Goal: Transaction & Acquisition: Purchase product/service

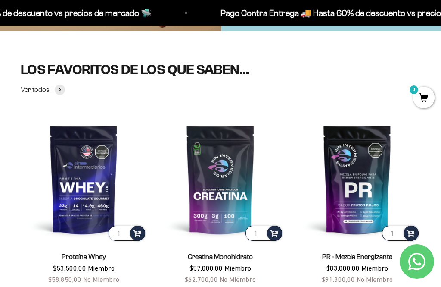
scroll to position [203, 0]
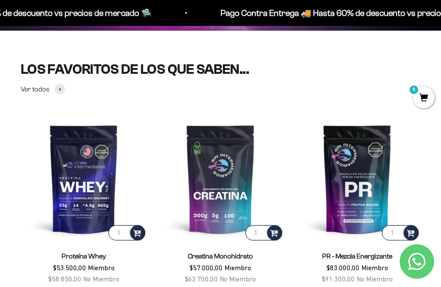
click at [231, 180] on img at bounding box center [220, 178] width 126 height 126
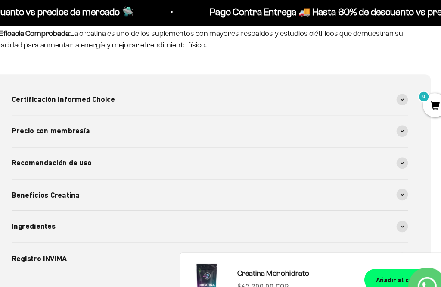
scroll to position [487, 0]
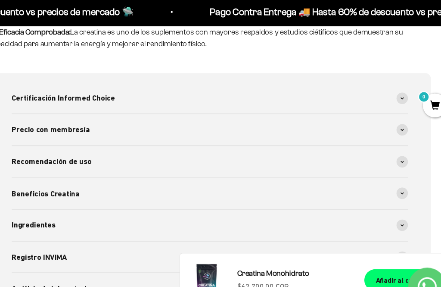
click at [390, 114] on span at bounding box center [395, 119] width 10 height 10
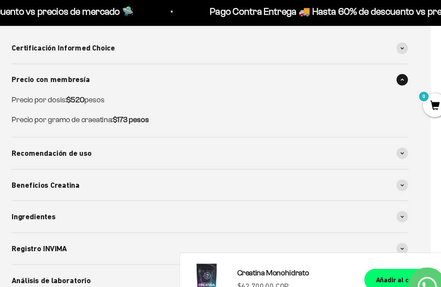
scroll to position [532, 0]
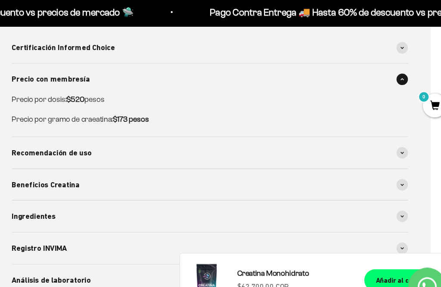
click at [390, 135] on span at bounding box center [395, 140] width 10 height 10
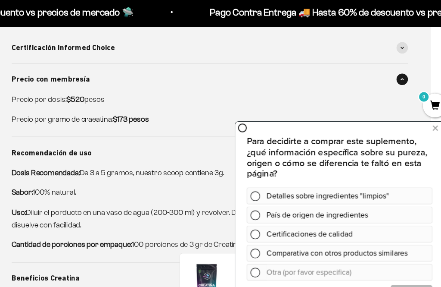
click at [316, 86] on p "Precio por dosis: $520 pesos" at bounding box center [215, 91] width 348 height 11
click at [201, 86] on p "Precio por dosis: $520 pesos" at bounding box center [215, 91] width 348 height 11
click at [243, 112] on div at bounding box center [338, 197] width 190 height 171
click at [420, 124] on button at bounding box center [417, 127] width 16 height 14
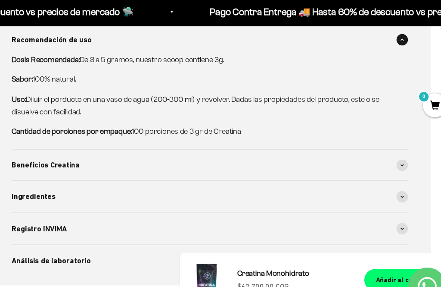
scroll to position [642, 0]
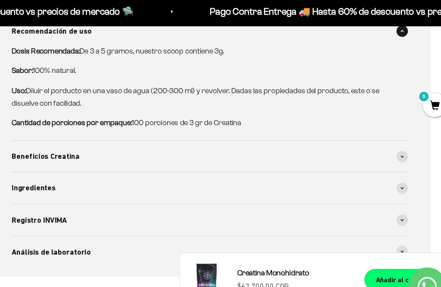
click at [390, 139] on span at bounding box center [395, 144] width 10 height 10
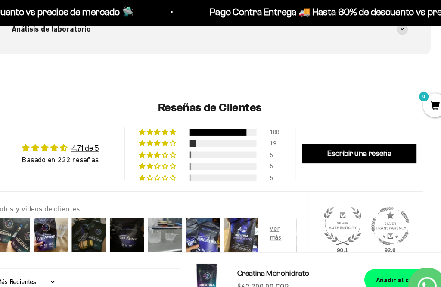
scroll to position [980, 0]
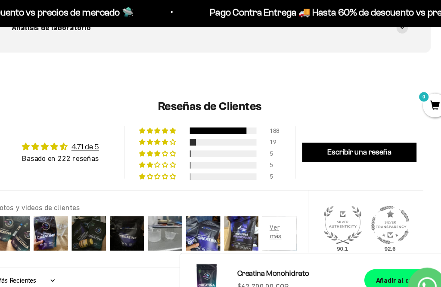
click at [170, 128] on span "9% (19) reviews with 4 star rating" at bounding box center [173, 130] width 7 height 5
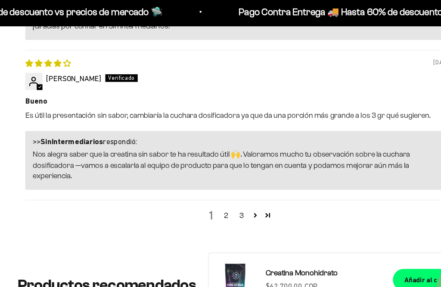
scroll to position [1720, 0]
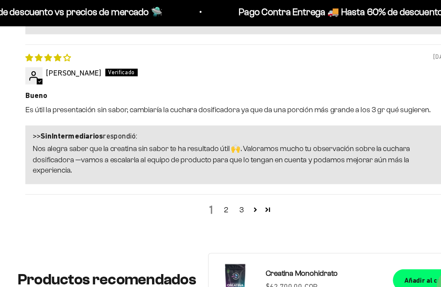
click at [246, 186] on link "Page 4" at bounding box center [246, 191] width 11 height 11
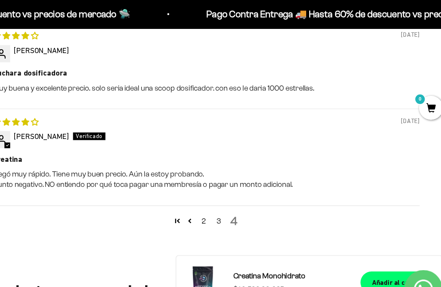
scroll to position [1414, 0]
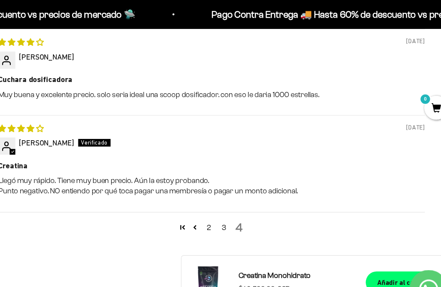
click at [225, 200] on link "3" at bounding box center [232, 205] width 14 height 10
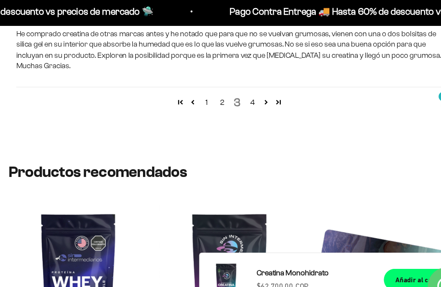
scroll to position [1793, 0]
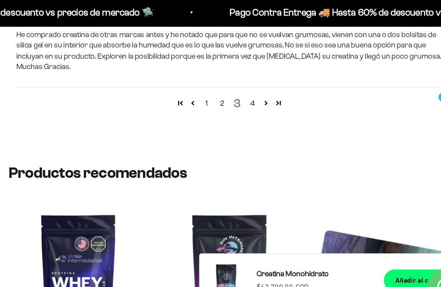
click at [207, 90] on link "2" at bounding box center [214, 95] width 14 height 10
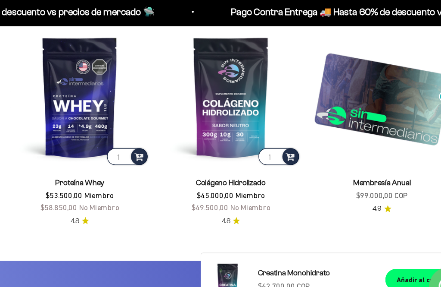
scroll to position [2131, 0]
